Goal: Communication & Community: Answer question/provide support

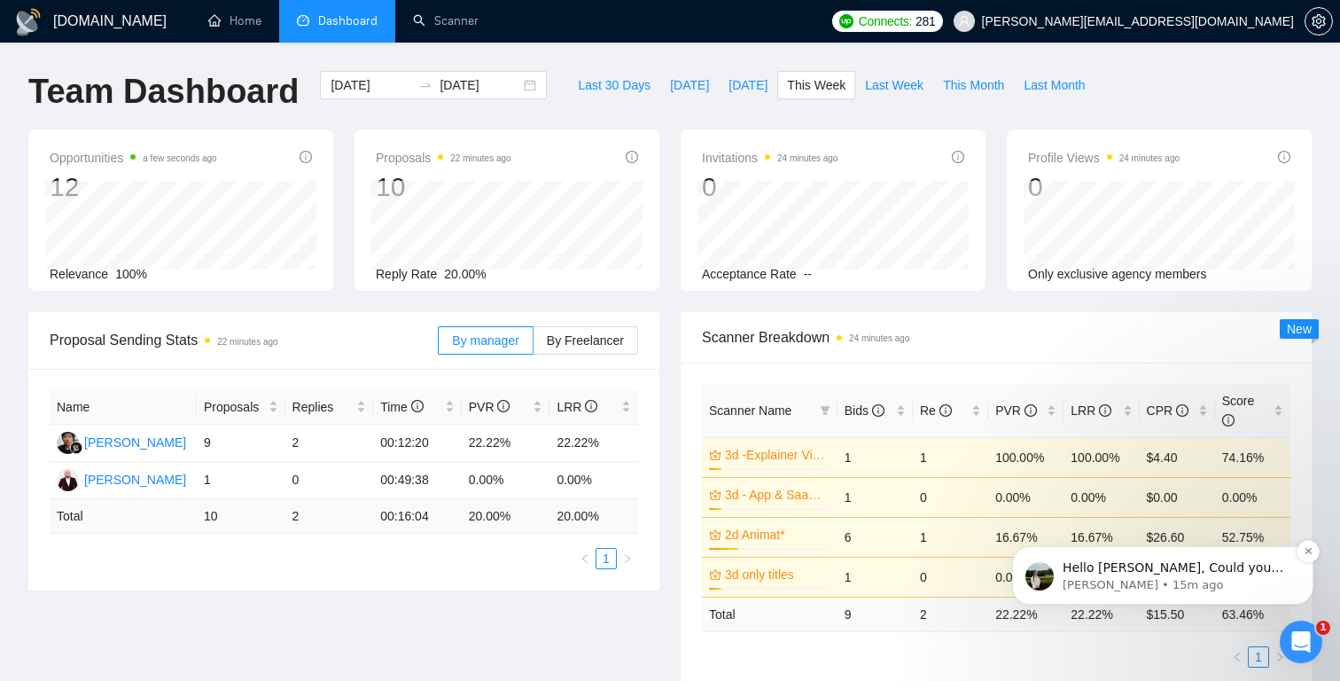
click at [1247, 587] on p "[PERSON_NAME] • 15m ago" at bounding box center [1177, 585] width 229 height 16
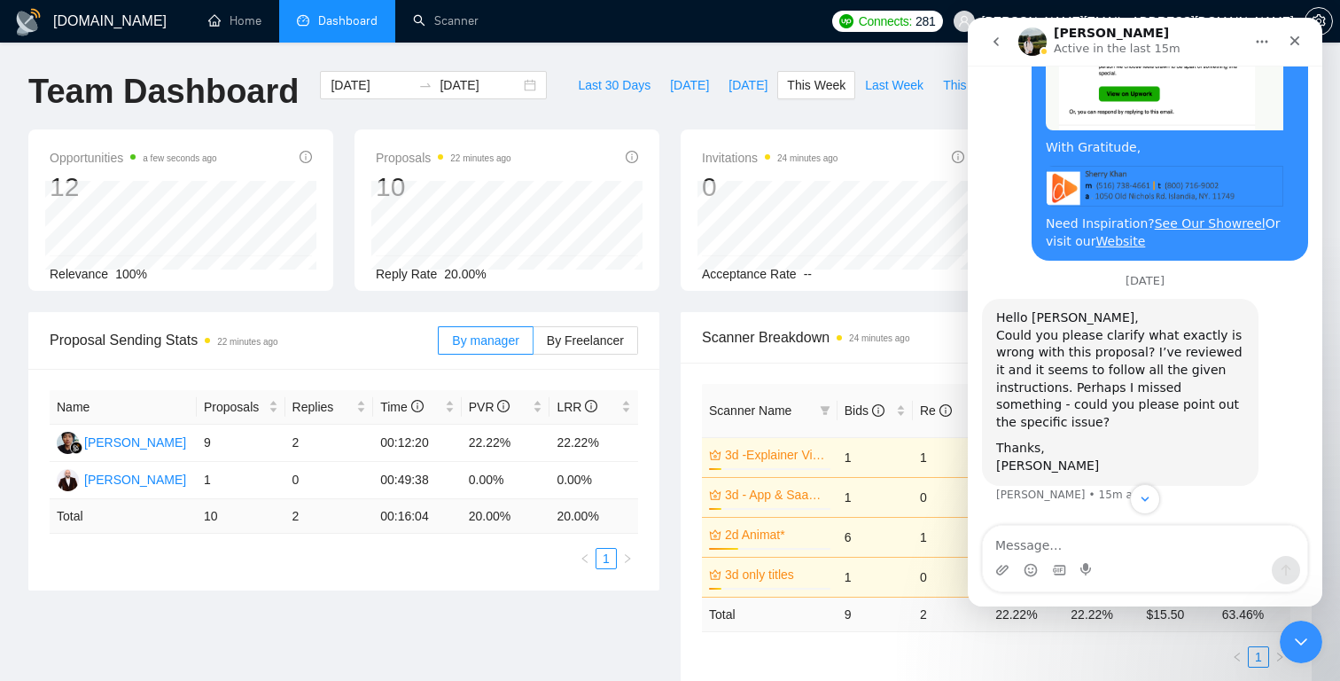
scroll to position [17198, 0]
click at [1152, 130] on img "Screenshot 2025-10-07 at 5.24.32 PM.png" at bounding box center [1165, 45] width 238 height 169
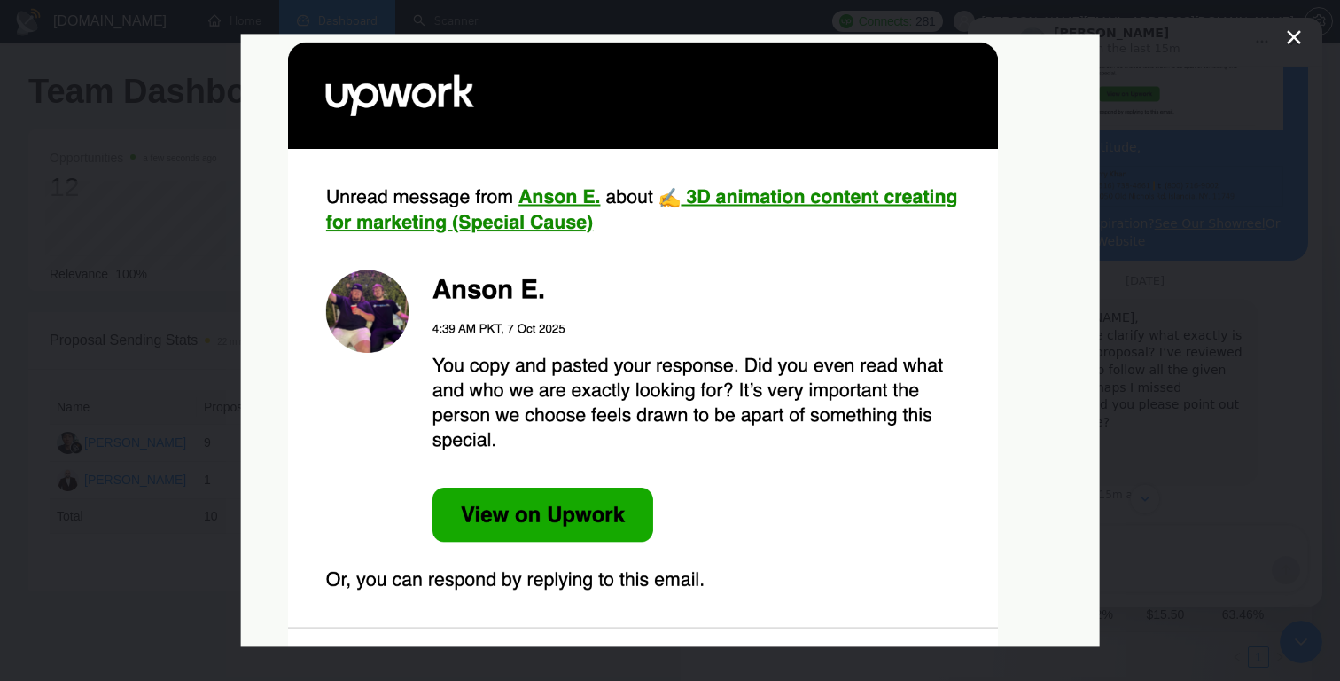
click at [1184, 461] on div "Intercom messenger" at bounding box center [670, 340] width 1340 height 681
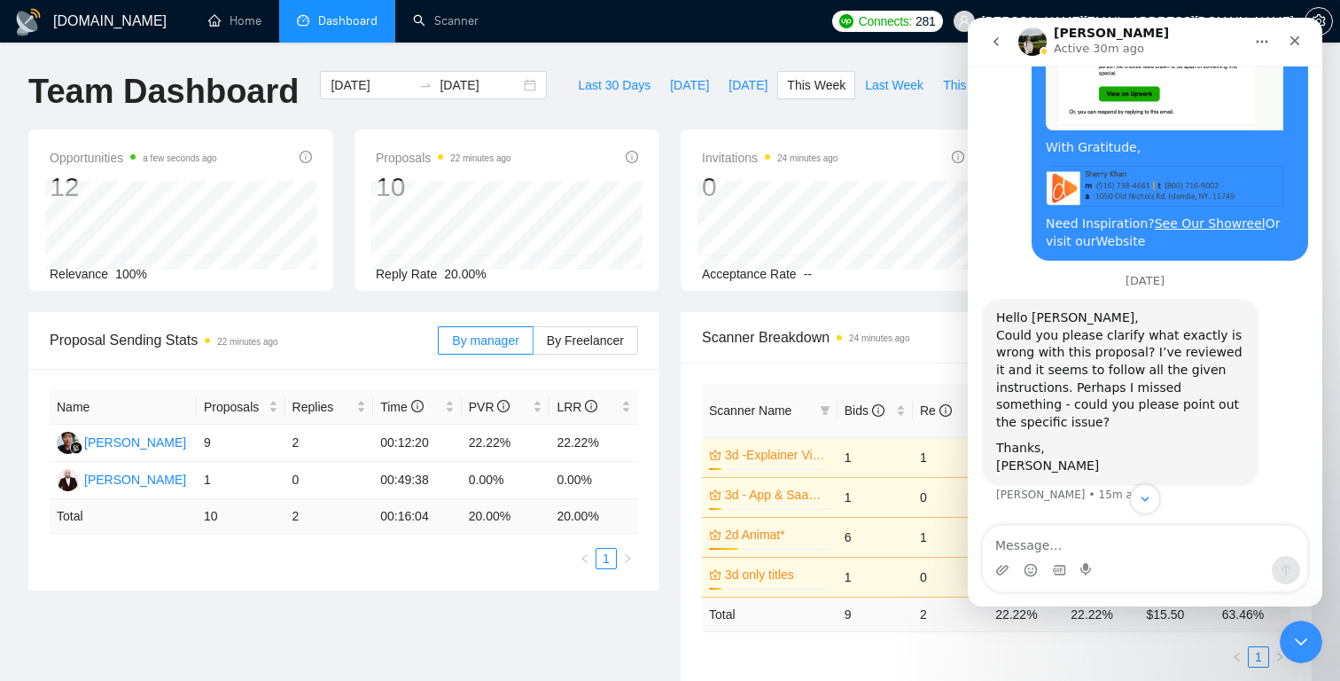
scroll to position [17418, 0]
click at [1055, 545] on textarea "Message…" at bounding box center [1145, 541] width 324 height 30
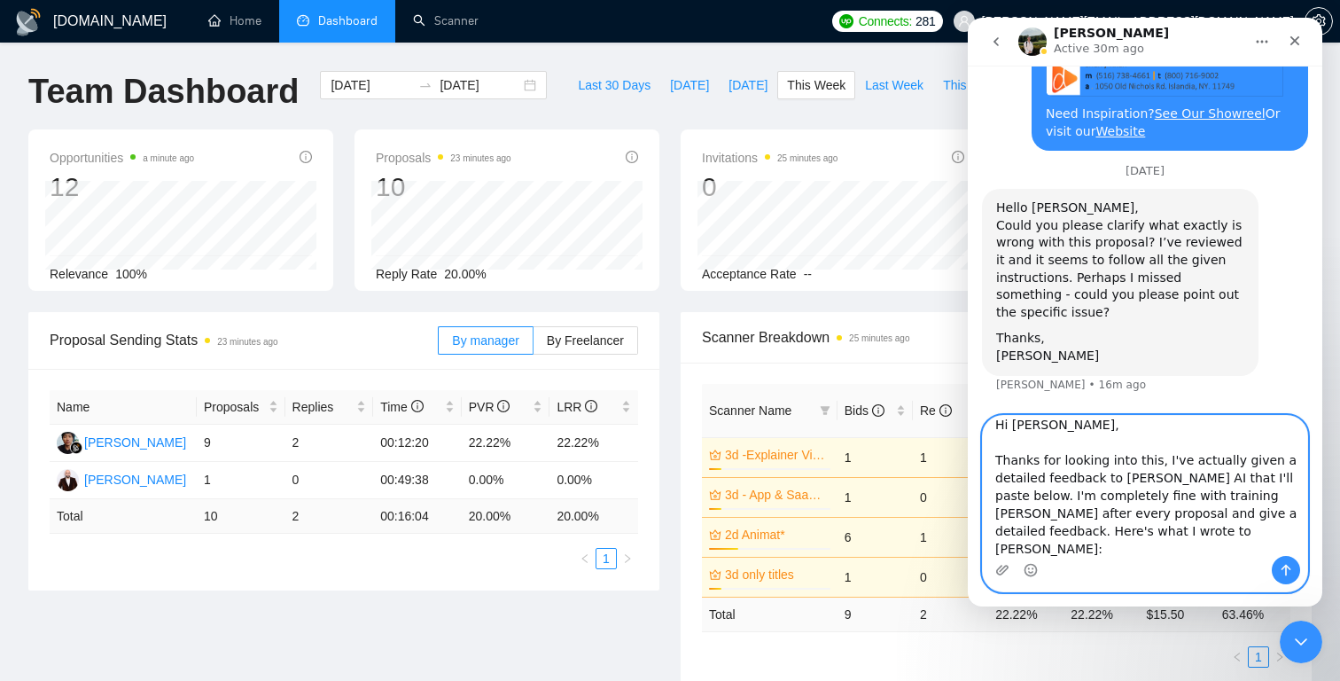
scroll to position [28, 0]
paste textarea "Lor ipsumdol sitametco adi elit sed doe temporincidi utlaboreet dol magnaa en a…"
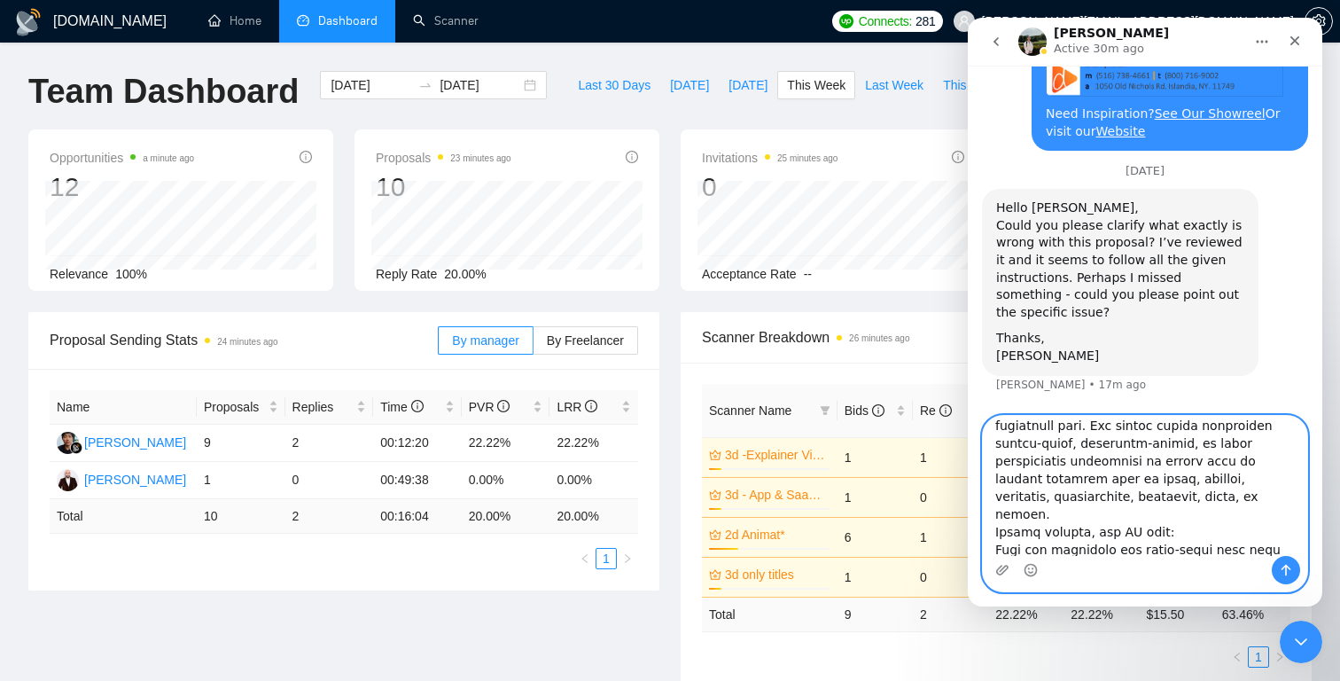
scroll to position [514, 0]
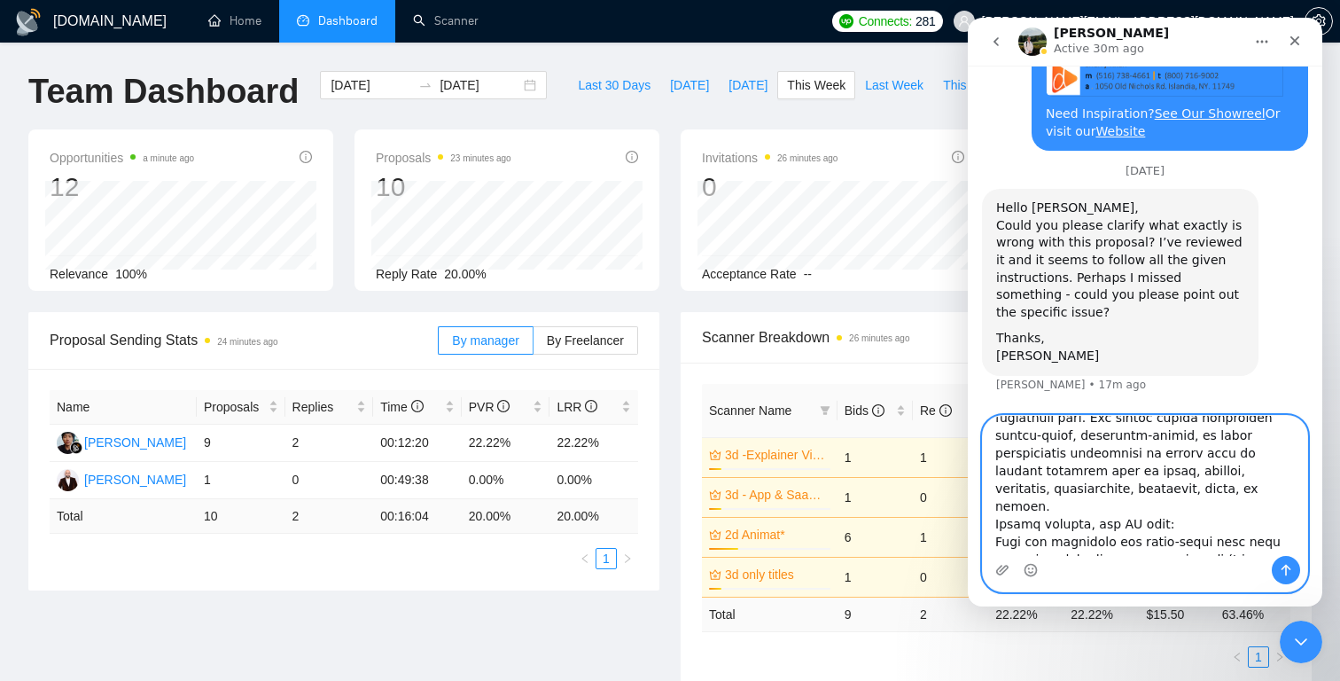
click at [996, 488] on textarea "Message…" at bounding box center [1145, 486] width 324 height 140
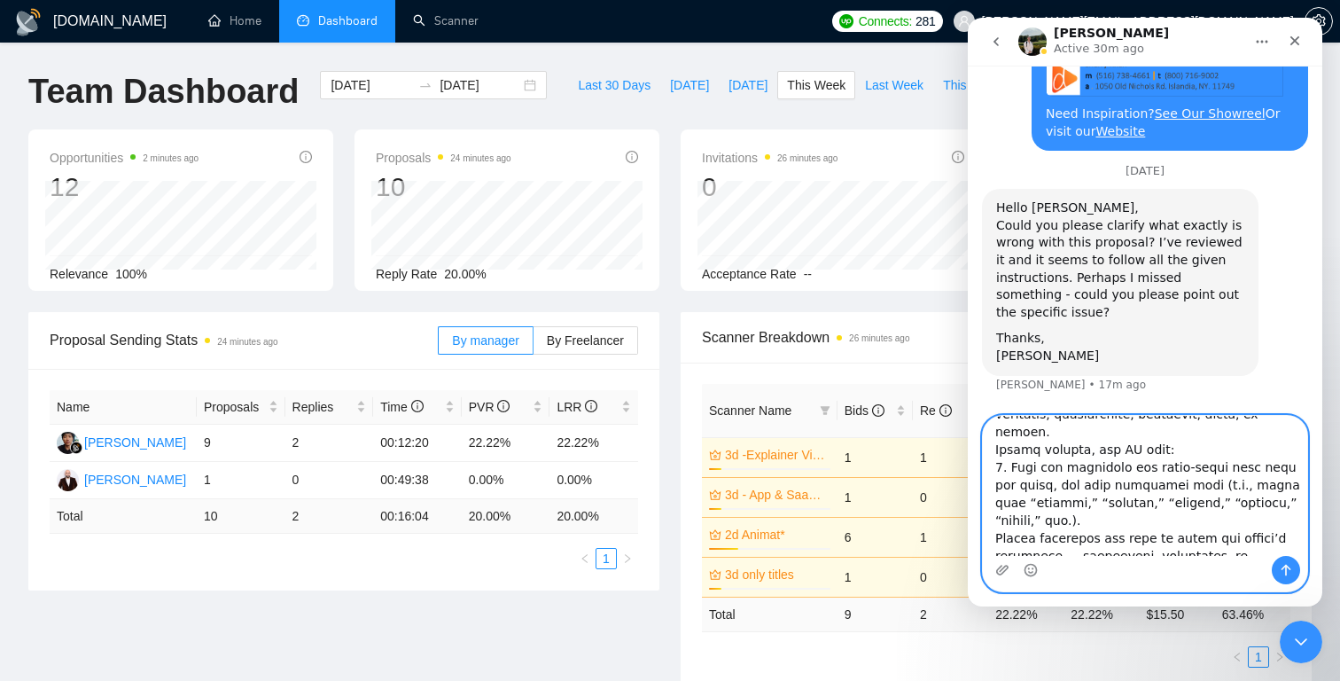
scroll to position [597, 0]
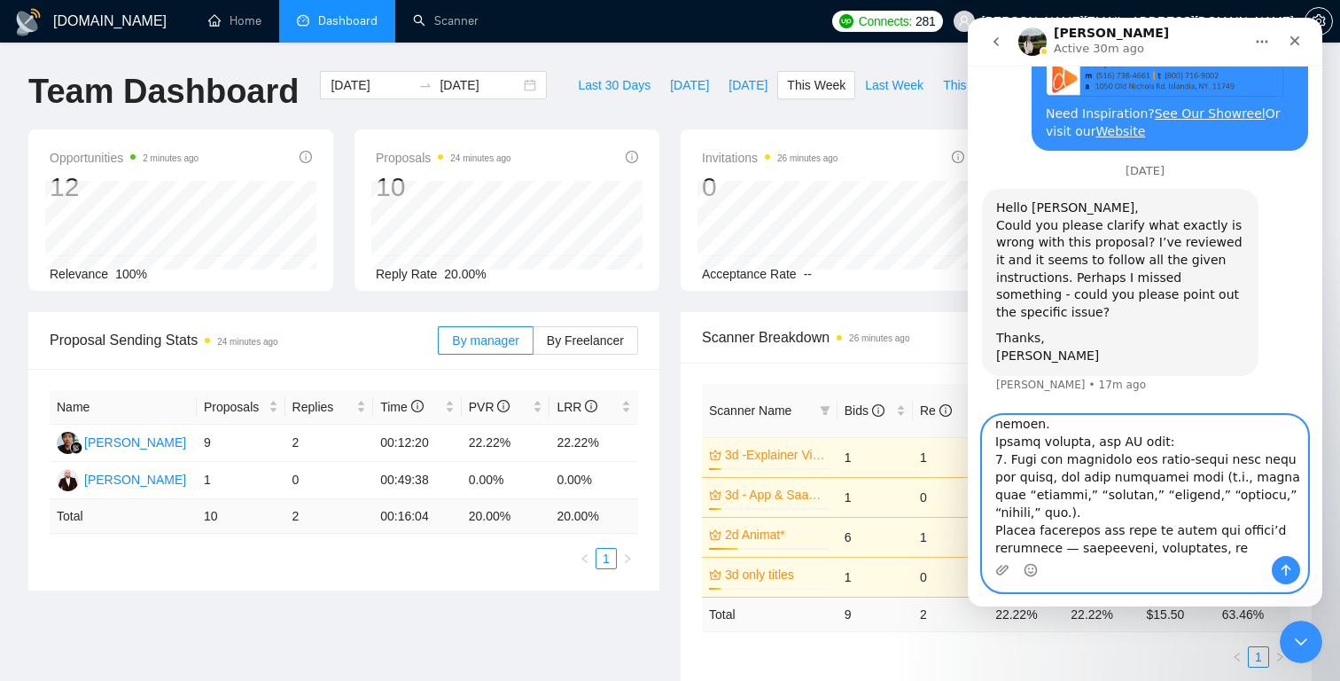
click at [996, 479] on textarea "Message…" at bounding box center [1145, 486] width 324 height 140
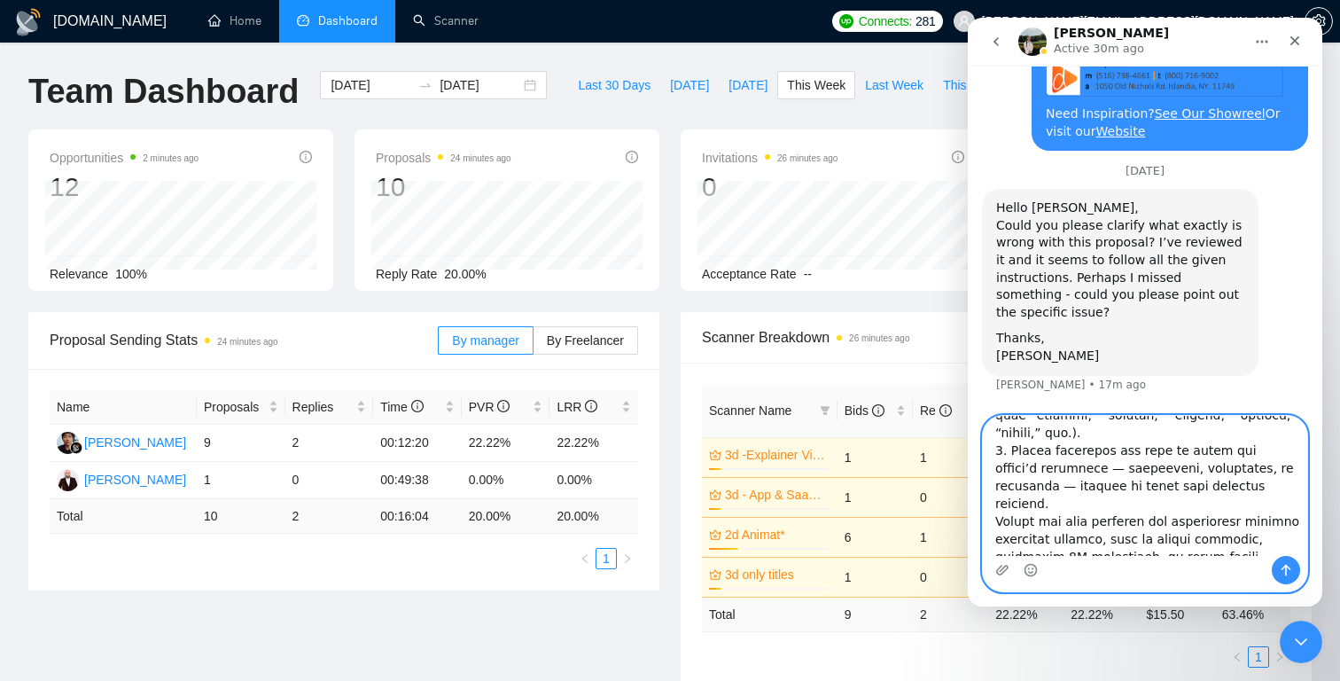
scroll to position [680, 0]
click at [996, 444] on textarea "Message…" at bounding box center [1145, 486] width 324 height 140
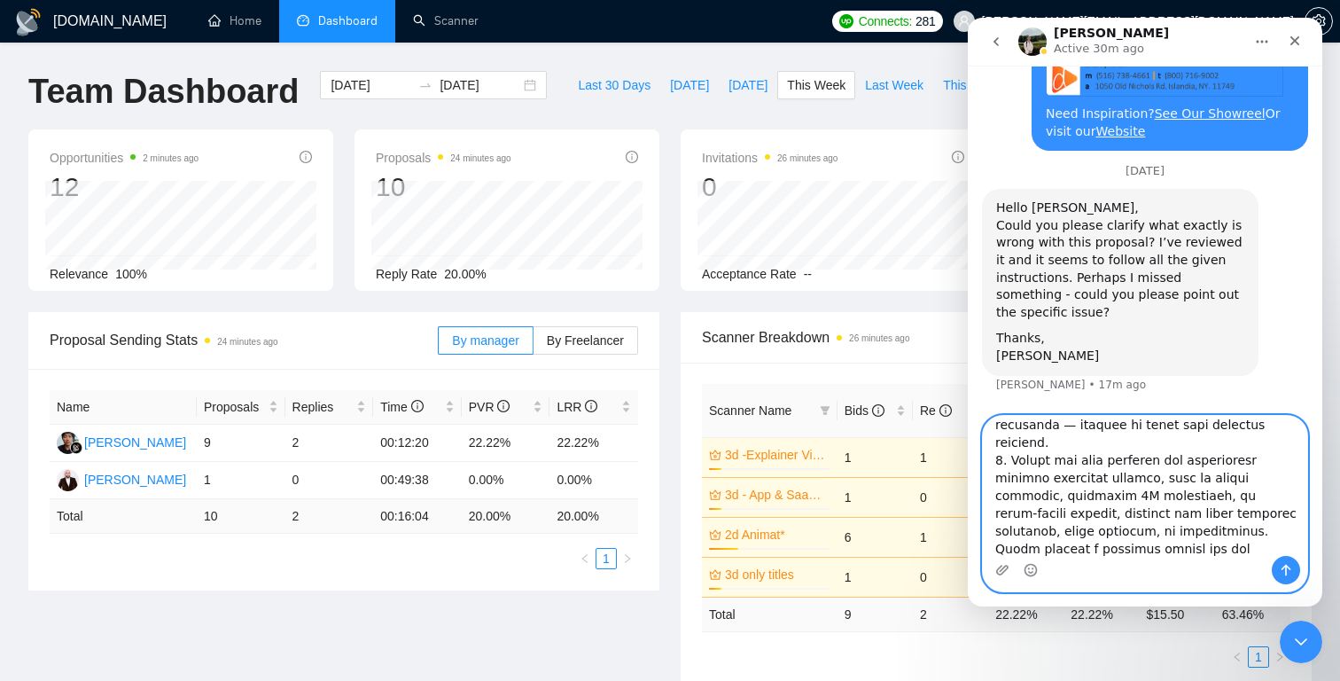
scroll to position [748, 0]
click at [994, 467] on textarea "Message…" at bounding box center [1145, 486] width 324 height 140
click at [1139, 489] on textarea "Message…" at bounding box center [1145, 486] width 324 height 140
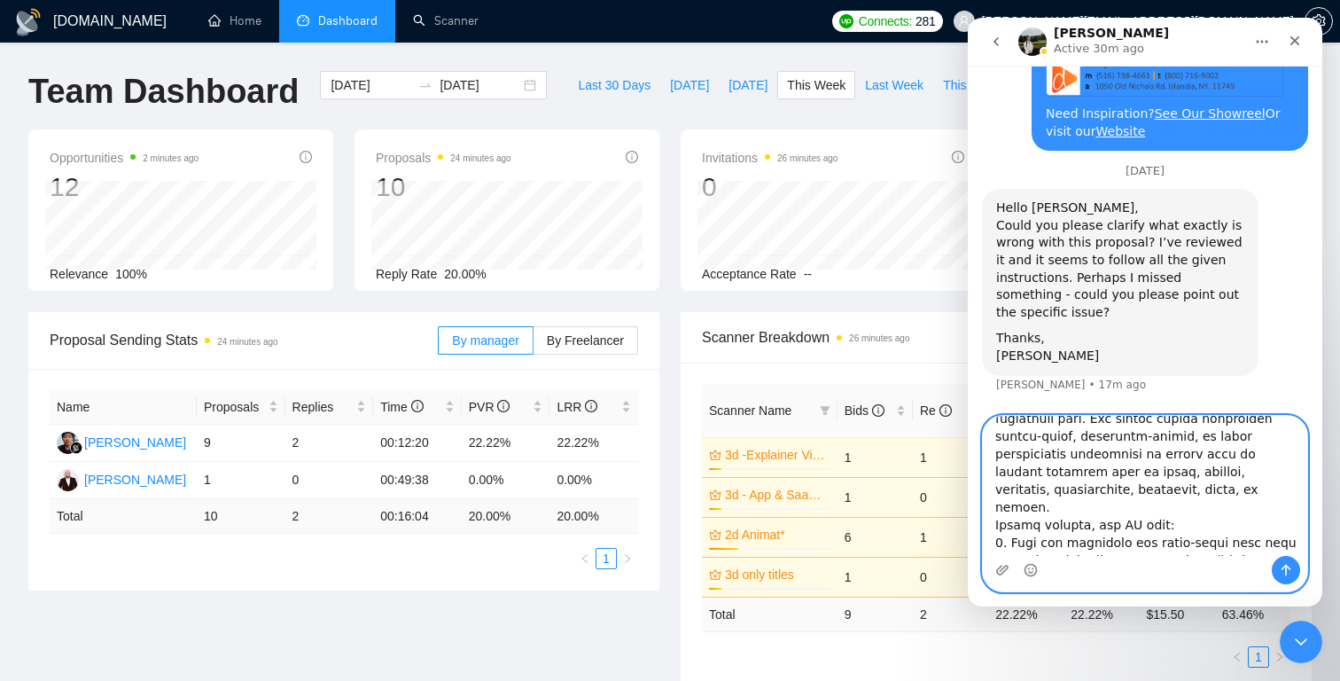
scroll to position [510, 0]
click at [1082, 455] on textarea "Message…" at bounding box center [1145, 486] width 324 height 140
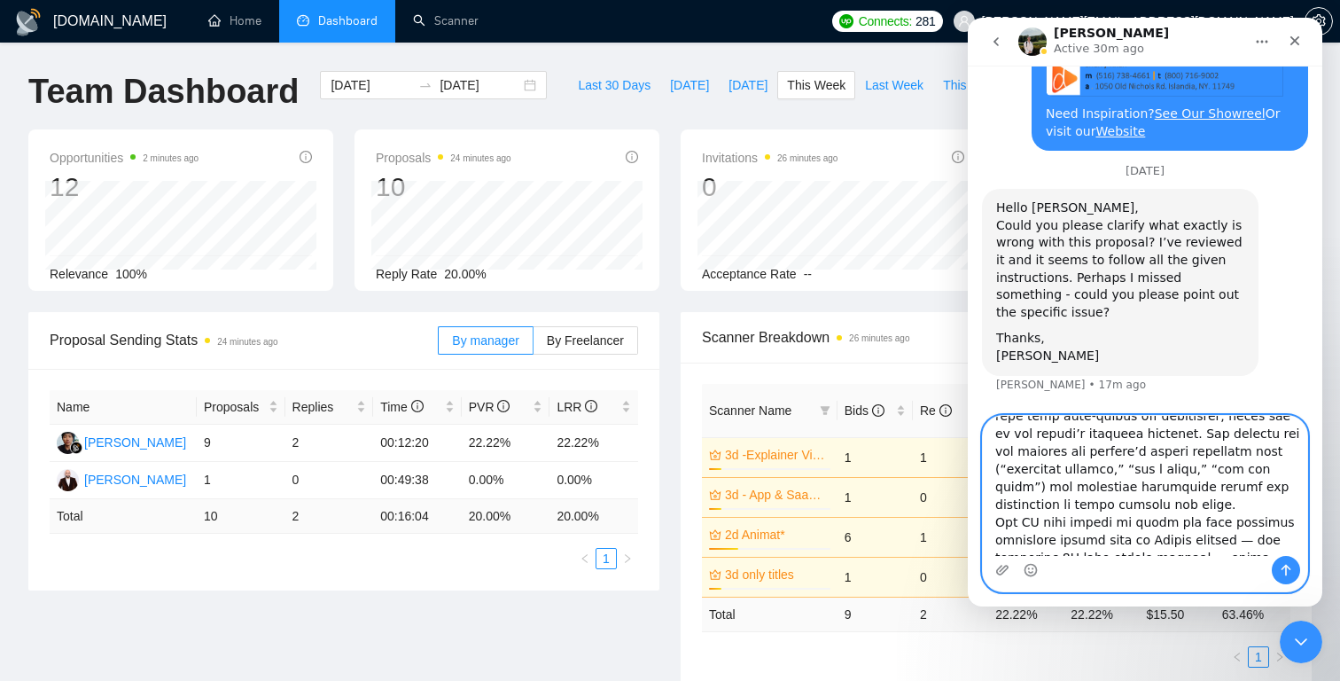
scroll to position [316, 0]
click at [1147, 477] on textarea "Message…" at bounding box center [1145, 486] width 324 height 140
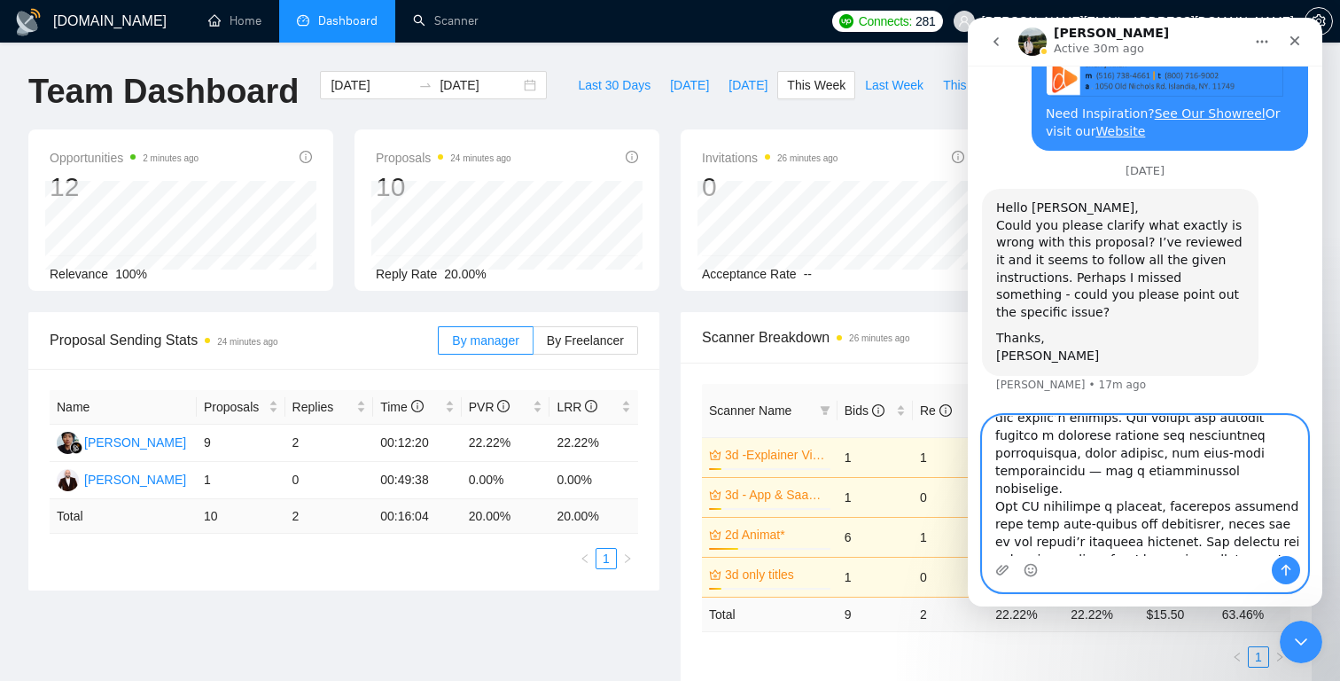
scroll to position [209, 0]
click at [1289, 456] on textarea "Message…" at bounding box center [1145, 486] width 324 height 140
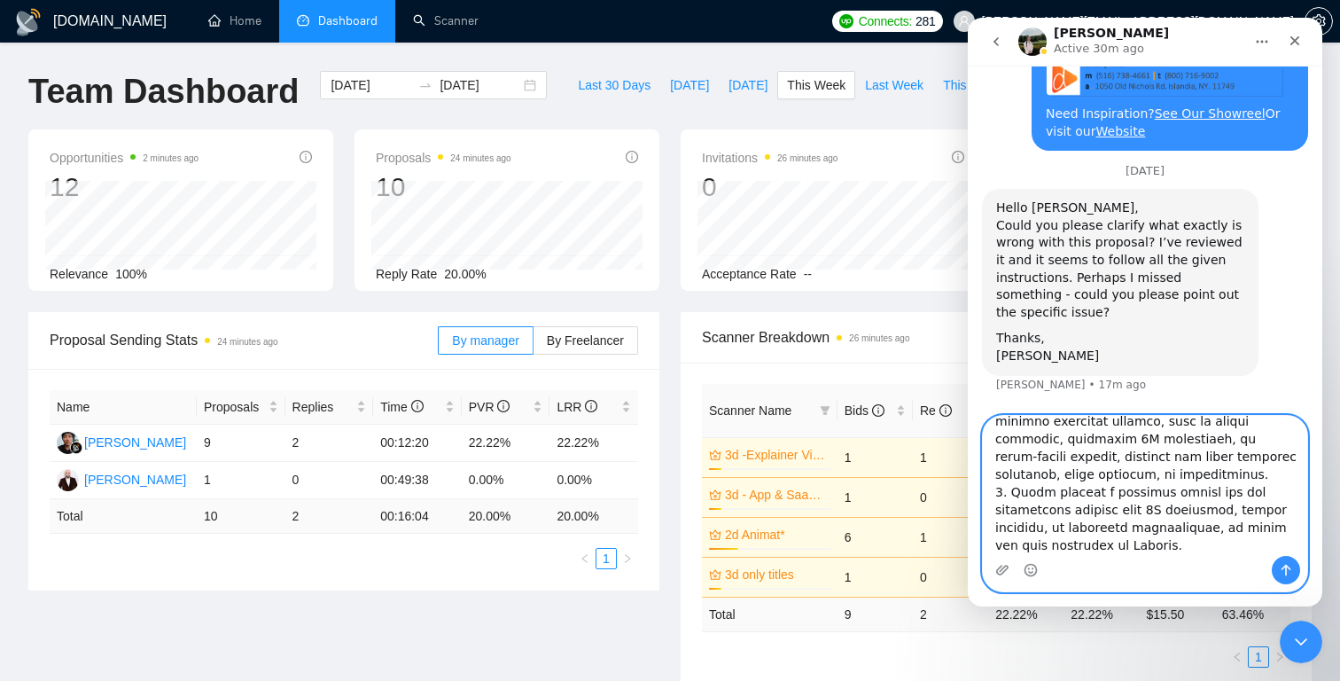
type textarea "Lo Ipsumd, Sitame con adipisc elit sedd, E'te incididu utlab e dolorema aliquae…"
click at [1287, 573] on icon "Send a message…" at bounding box center [1286, 570] width 14 height 14
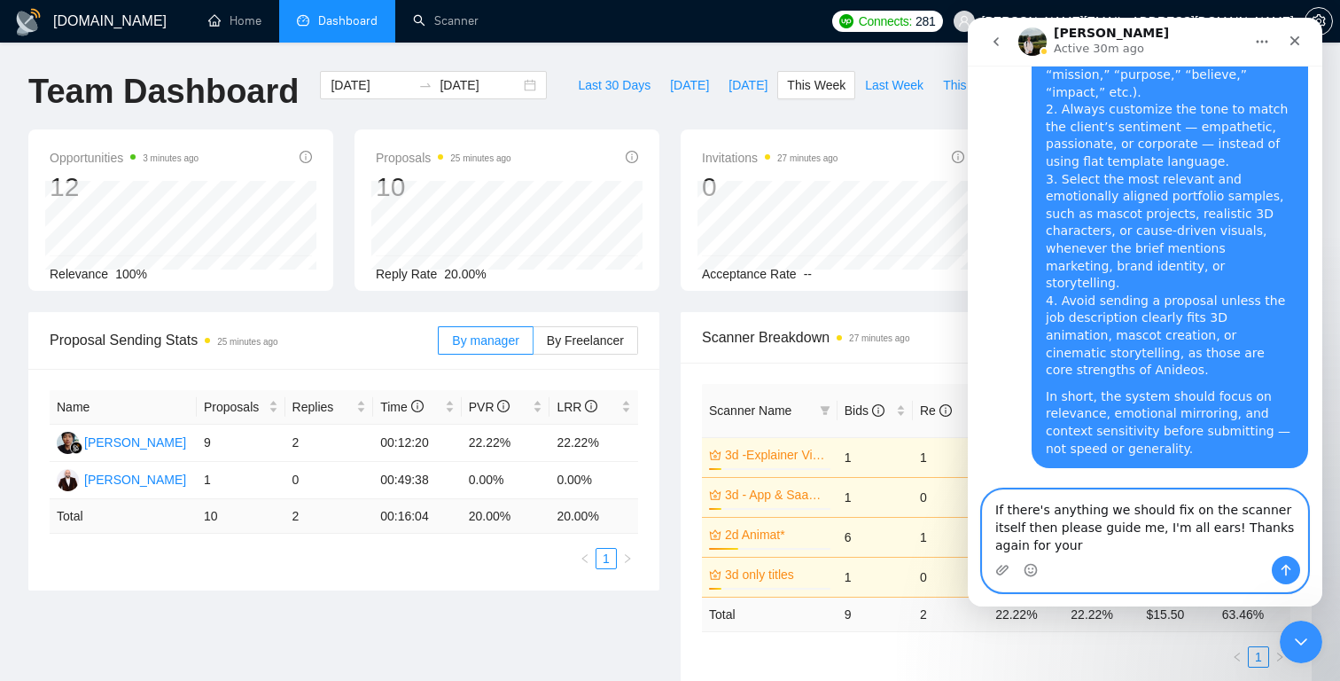
scroll to position [18567, 0]
type textarea "If there's anything we should fix on the scanner itself then please guide me, I…"
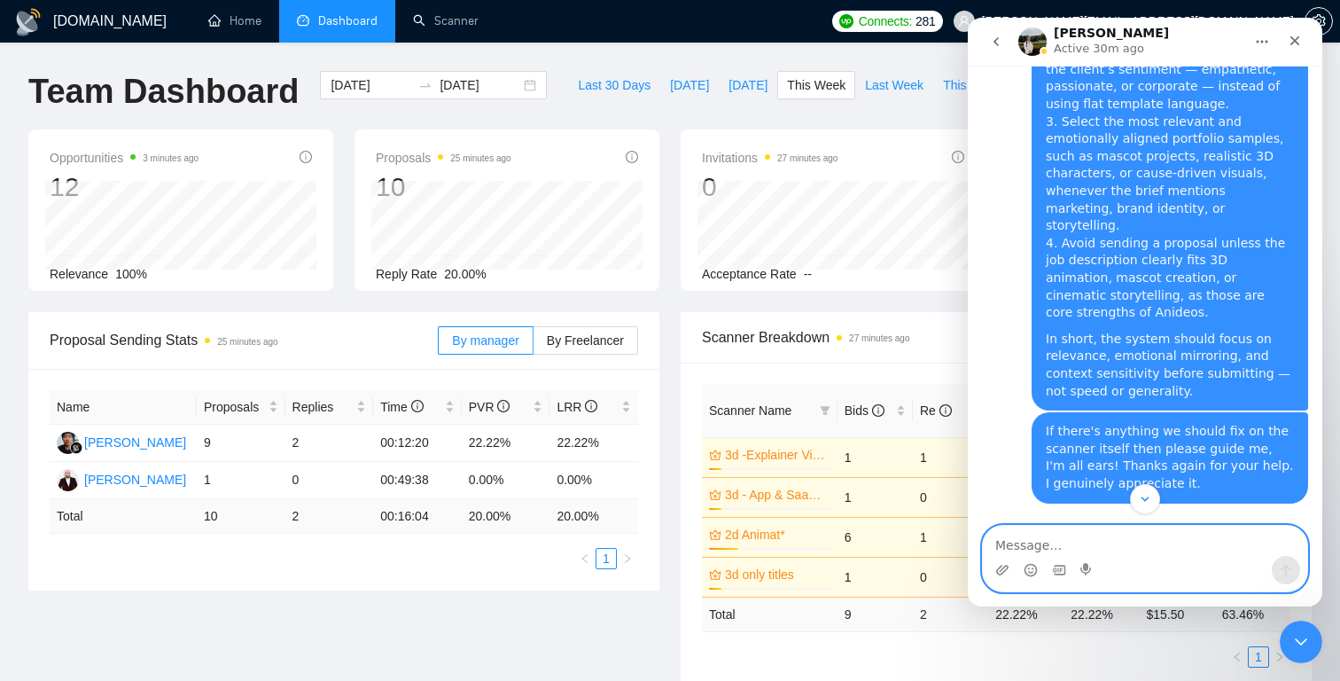
scroll to position [18623, 0]
click at [1296, 40] on icon "Close" at bounding box center [1295, 41] width 14 height 14
